Goal: Task Accomplishment & Management: Manage account settings

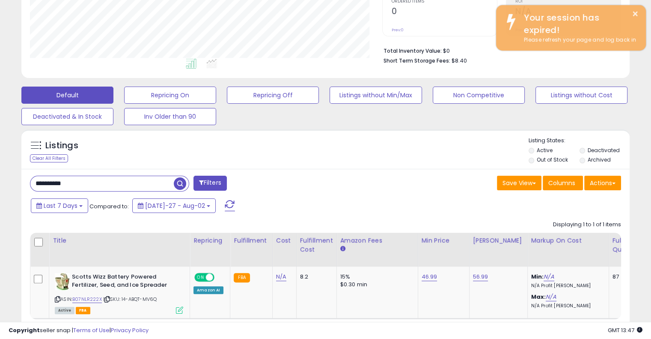
scroll to position [175, 352]
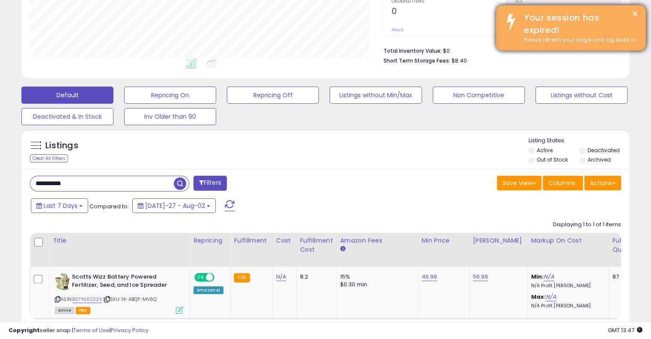
click at [641, 8] on div "× Your session has expired! Please refresh your page and log back in" at bounding box center [571, 27] width 150 height 45
click at [637, 11] on button "×" at bounding box center [635, 14] width 7 height 11
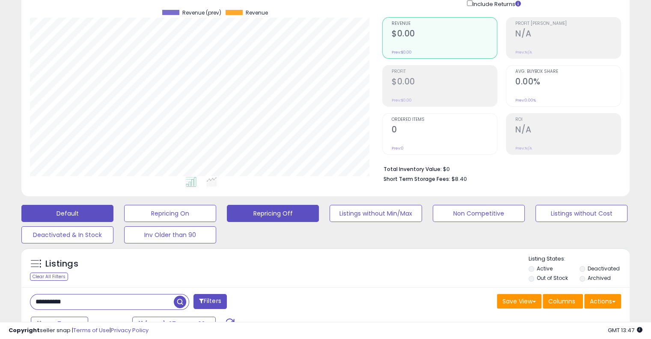
scroll to position [0, 0]
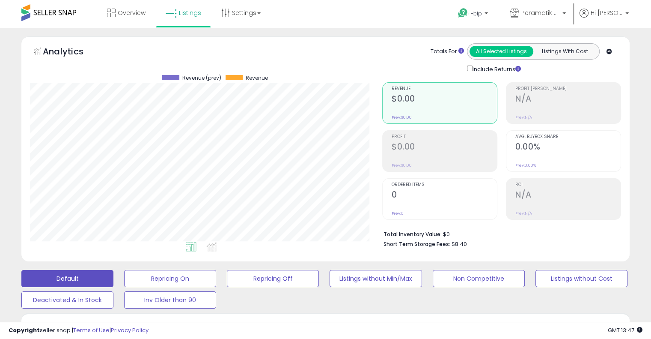
click at [69, 11] on span at bounding box center [48, 12] width 55 height 17
click at [556, 8] on link "Peramatik Goods Ltd US" at bounding box center [538, 14] width 68 height 28
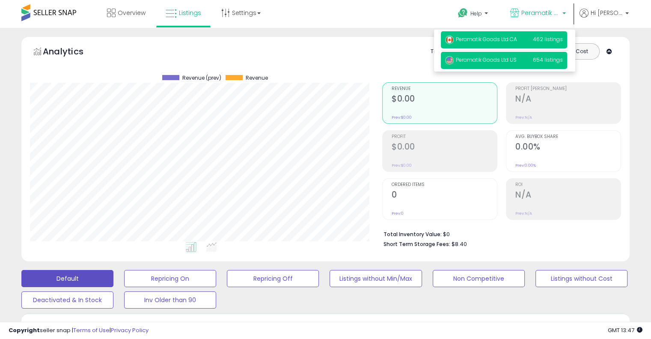
click at [501, 38] on span "Peramatik Goods Ltd CA" at bounding box center [481, 39] width 72 height 7
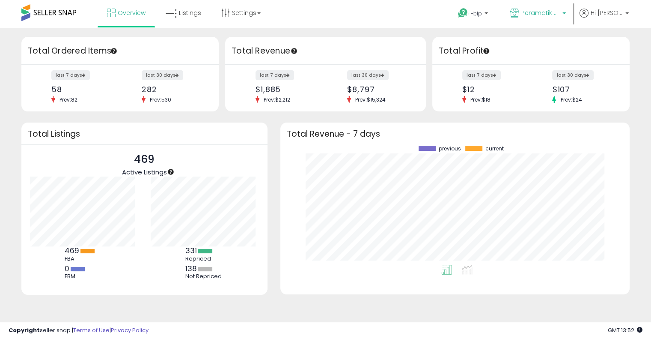
click at [539, 15] on span "Peramatik Goods Ltd CA" at bounding box center [540, 13] width 39 height 9
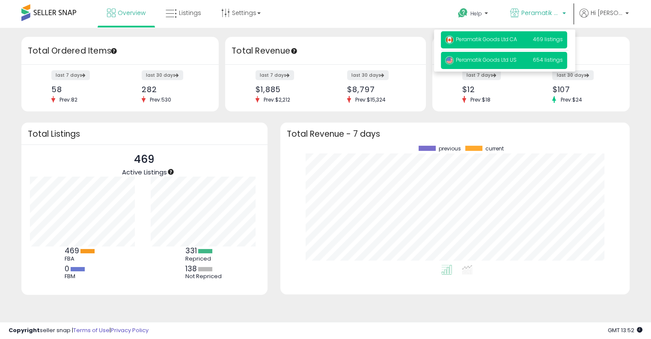
click at [490, 64] on p "Peramatik Goods Ltd US 654 listings" at bounding box center [504, 60] width 126 height 17
click at [489, 60] on span "Peramatik Goods Ltd US" at bounding box center [480, 59] width 71 height 7
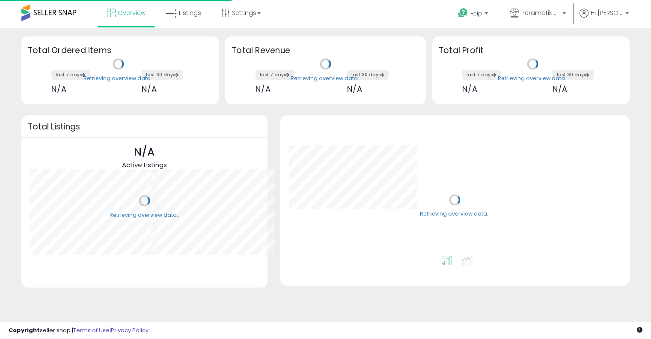
click at [180, 17] on link "Listings" at bounding box center [183, 13] width 48 height 26
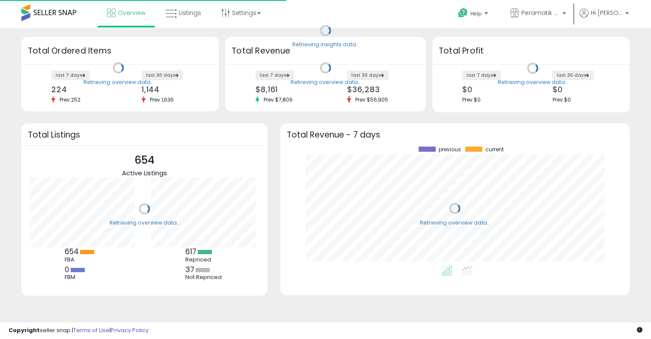
scroll to position [119, 332]
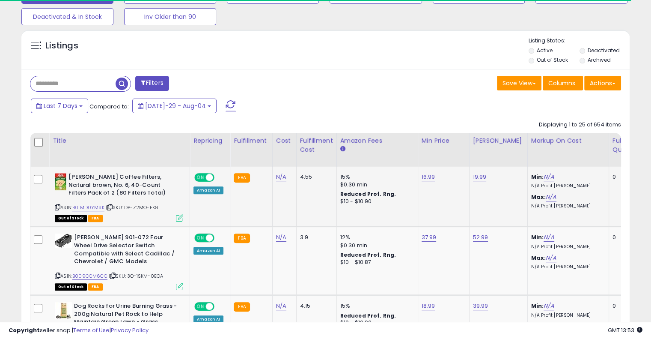
scroll to position [285, 0]
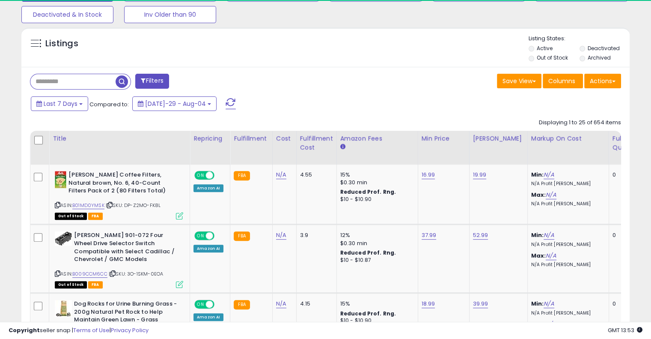
click at [63, 79] on input "text" at bounding box center [72, 81] width 85 height 15
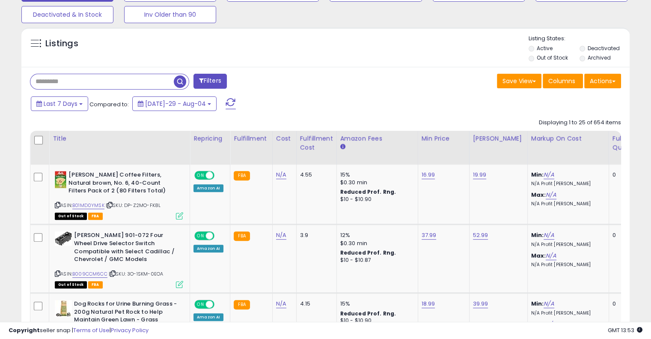
scroll to position [175, 352]
paste input "**********"
type input "**********"
click at [180, 77] on span "button" at bounding box center [180, 81] width 12 height 12
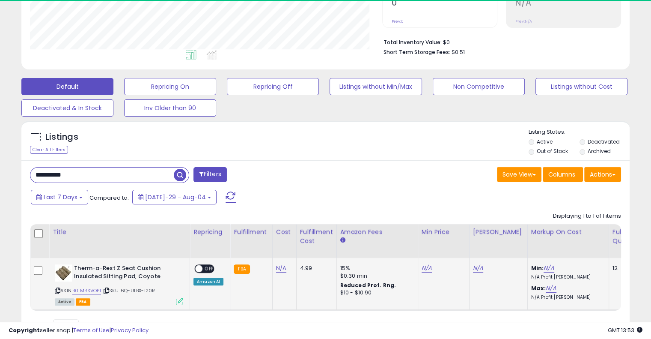
scroll to position [175, 352]
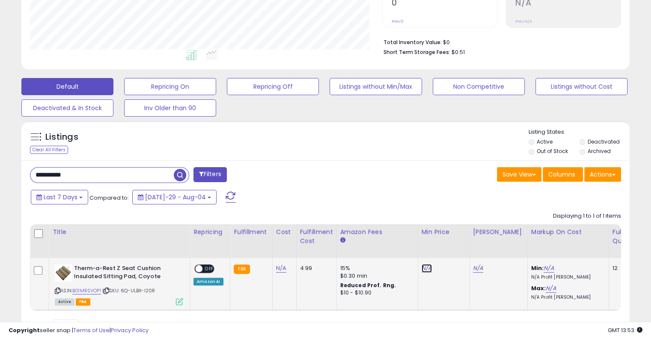
click at [422, 265] on link "N/A" at bounding box center [427, 268] width 10 height 9
drag, startPoint x: 399, startPoint y: 247, endPoint x: 390, endPoint y: 247, distance: 9.4
click at [390, 246] on input "number" at bounding box center [398, 247] width 76 height 15
type input "*****"
click at [454, 250] on button "submit" at bounding box center [446, 246] width 15 height 13
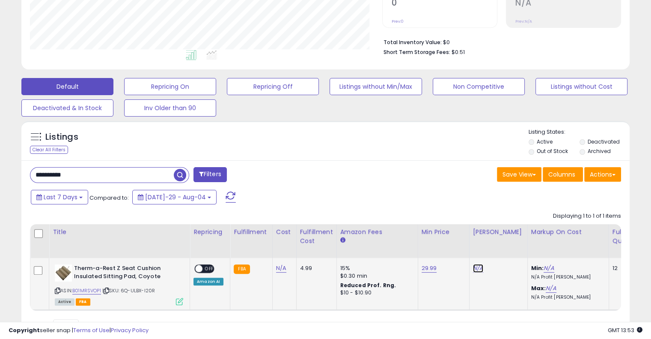
click at [473, 270] on link "N/A" at bounding box center [478, 268] width 10 height 9
type input "*****"
click at [500, 247] on icon "submit" at bounding box center [497, 246] width 5 height 5
click at [204, 267] on span "OFF" at bounding box center [209, 268] width 14 height 7
